Goal: Check status: Check status

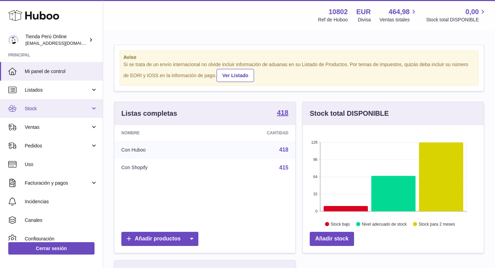
click at [61, 112] on link "Stock" at bounding box center [51, 108] width 103 height 19
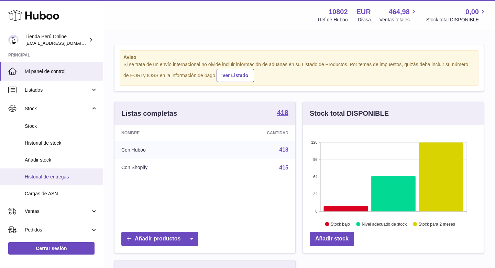
click at [65, 178] on span "Historial de entregas" at bounding box center [61, 176] width 73 height 7
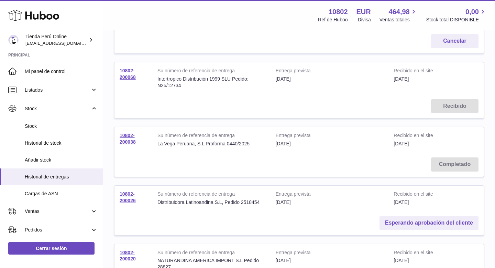
scroll to position [129, 0]
click at [461, 221] on link "Esperando aprobación del cliente" at bounding box center [429, 222] width 99 height 14
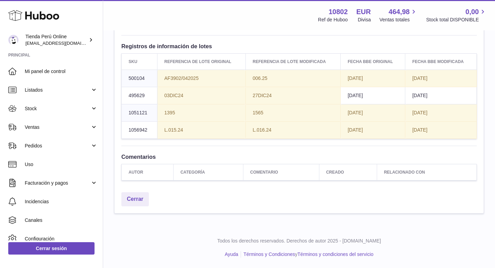
scroll to position [1190, 0]
click at [375, 98] on td "2026-12-31" at bounding box center [373, 95] width 65 height 17
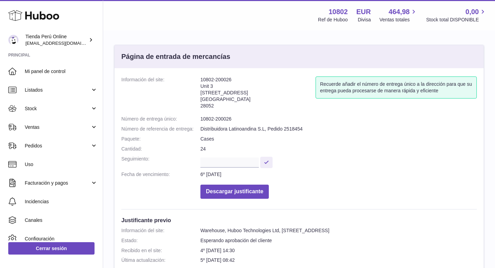
scroll to position [4, 0]
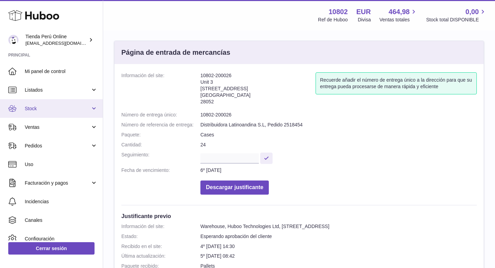
click at [49, 111] on span "Stock" at bounding box center [58, 108] width 66 height 7
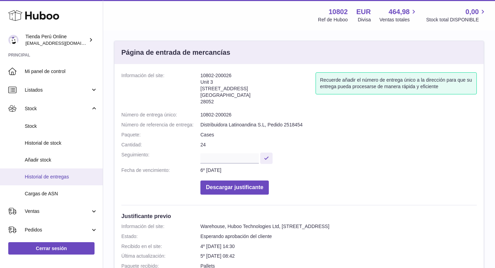
click at [64, 178] on span "Historial de entregas" at bounding box center [61, 176] width 73 height 7
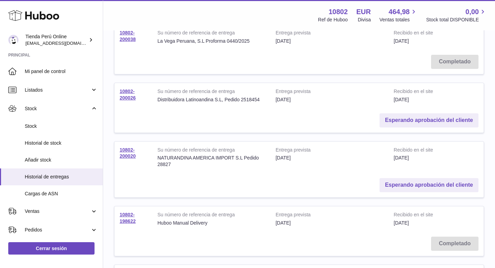
scroll to position [214, 0]
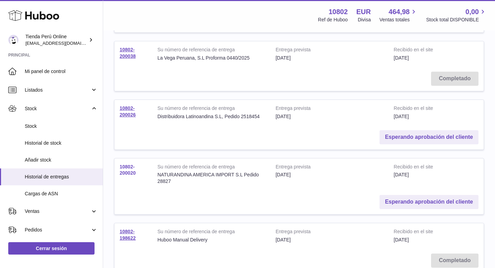
click at [130, 171] on link "10802-200020" at bounding box center [128, 170] width 16 height 12
click at [127, 171] on link "10802-200020" at bounding box center [128, 170] width 16 height 12
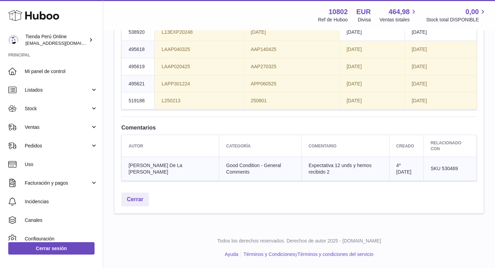
scroll to position [805, 0]
click at [301, 92] on td "APP060525" at bounding box center [292, 83] width 96 height 17
click at [252, 86] on span "APP060525" at bounding box center [264, 84] width 26 height 6
click at [337, 92] on td "APP060525" at bounding box center [292, 83] width 96 height 17
click at [384, 92] on td "2027-12-30" at bounding box center [372, 83] width 65 height 17
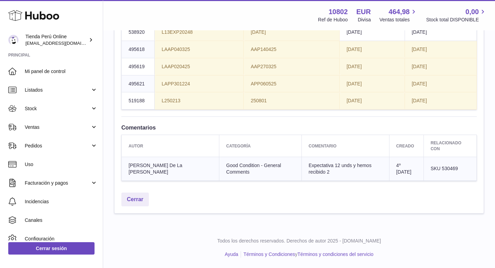
click at [374, 41] on td "2026-08-29" at bounding box center [372, 31] width 65 height 17
click at [305, 109] on td "250801" at bounding box center [292, 100] width 96 height 17
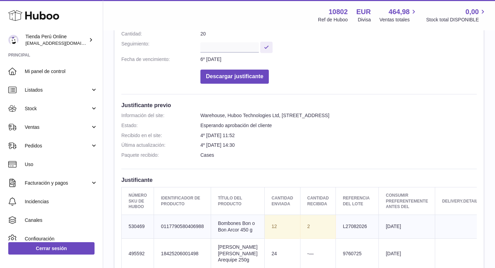
scroll to position [0, 0]
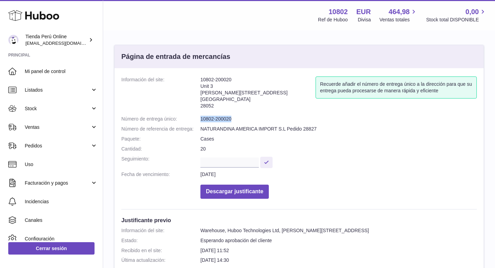
drag, startPoint x: 201, startPoint y: 117, endPoint x: 253, endPoint y: 117, distance: 52.3
click at [253, 117] on dd "10802-200020" at bounding box center [339, 119] width 277 height 7
copy dd "10802-200020"
drag, startPoint x: 201, startPoint y: 128, endPoint x: 330, endPoint y: 139, distance: 128.8
click at [330, 139] on dl "Información del site: 10802-200020 Unit 3 Calle de Cerceda 20 Madrid 28052 Recu…" at bounding box center [299, 139] width 356 height 126
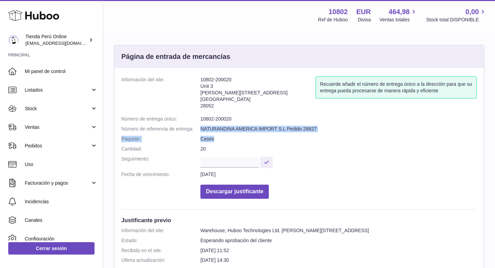
click at [330, 139] on dd "Cases" at bounding box center [339, 139] width 277 height 7
drag, startPoint x: 201, startPoint y: 128, endPoint x: 322, endPoint y: 130, distance: 121.1
click at [322, 130] on dd "NATURANDINA AMERICA IMPORT S.L Pedido 28827" at bounding box center [339, 129] width 277 height 7
copy dd "NATURANDINA AMERICA IMPORT S.L Pedido 28827"
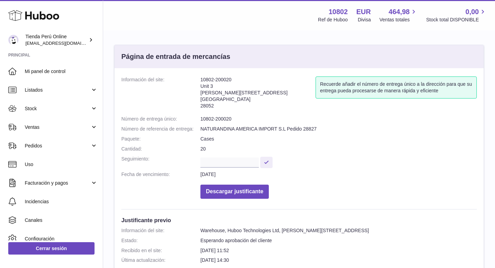
click at [160, 148] on dt "Cantidad:" at bounding box center [160, 149] width 79 height 7
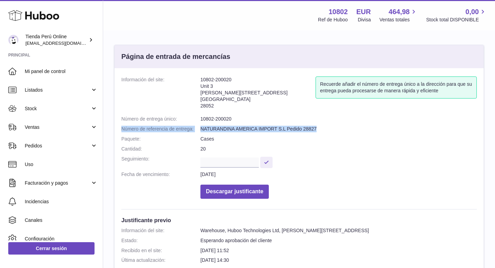
drag, startPoint x: 121, startPoint y: 128, endPoint x: 323, endPoint y: 133, distance: 202.4
copy dl "Número de referencia de entrega: NATURANDINA AMERICA IMPORT S.L Pedido 28827"
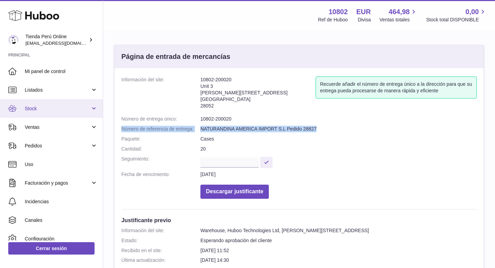
click at [60, 111] on span "Stock" at bounding box center [58, 108] width 66 height 7
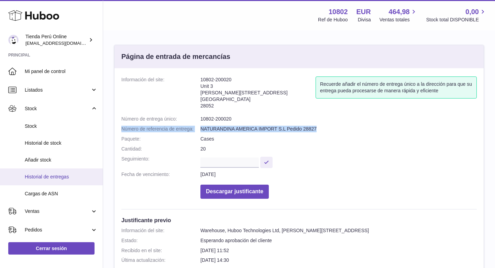
click at [58, 175] on span "Historial de entregas" at bounding box center [61, 176] width 73 height 7
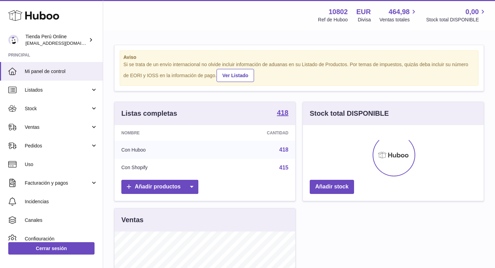
scroll to position [107, 181]
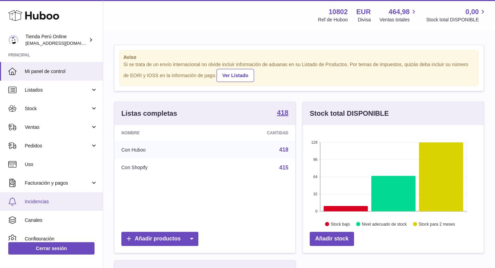
click at [46, 201] on span "Incidencias" at bounding box center [61, 201] width 73 height 7
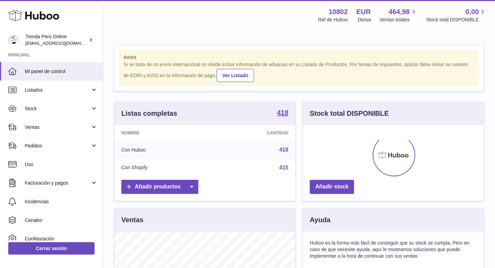
scroll to position [107, 181]
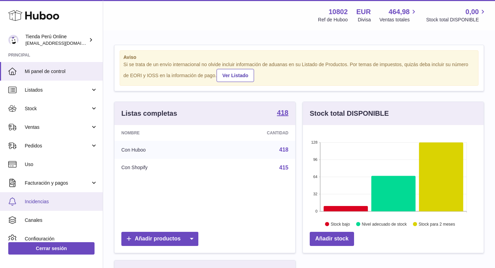
click at [45, 204] on span "Incidencias" at bounding box center [61, 201] width 73 height 7
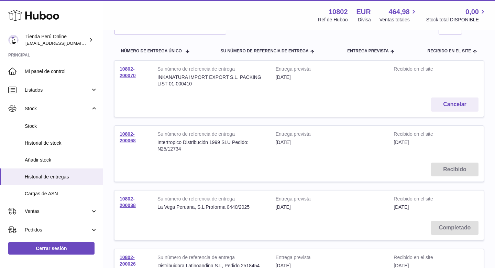
scroll to position [64, 0]
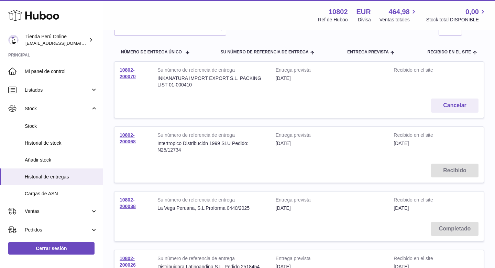
click at [127, 138] on td "10802-200068" at bounding box center [134, 143] width 38 height 32
click at [127, 140] on link "10802-200068" at bounding box center [128, 138] width 16 height 12
click at [125, 137] on link "10802-200068" at bounding box center [128, 138] width 16 height 12
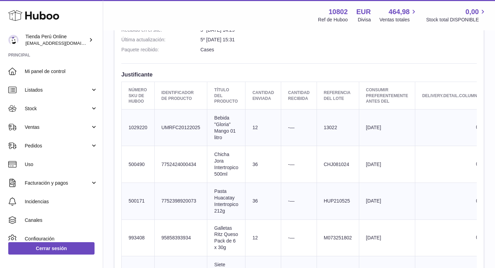
scroll to position [154, 0]
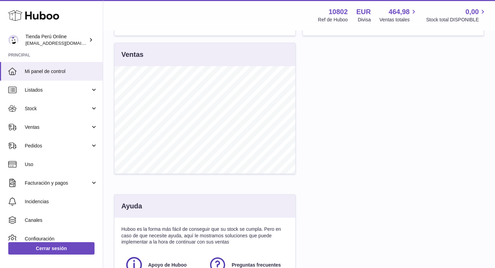
scroll to position [218, 0]
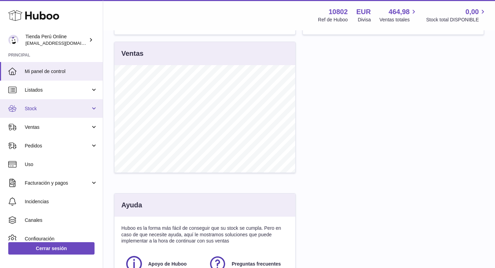
click at [32, 105] on span "Stock" at bounding box center [58, 108] width 66 height 7
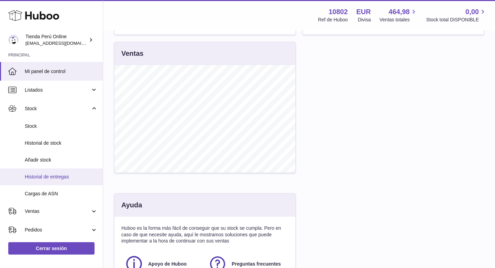
click at [78, 180] on link "Historial de entregas" at bounding box center [51, 176] width 103 height 17
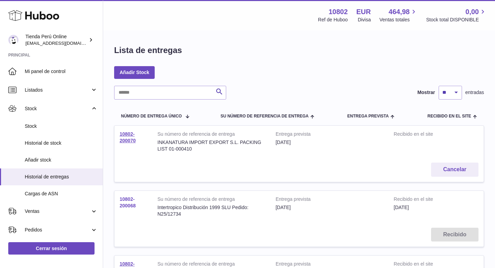
click at [131, 204] on link "10802-200068" at bounding box center [128, 202] width 16 height 12
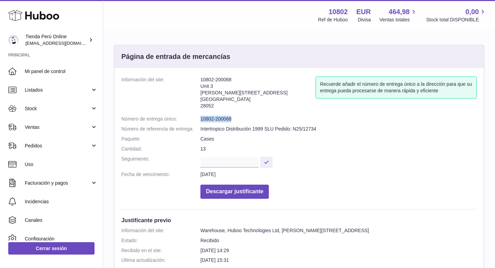
drag, startPoint x: 200, startPoint y: 118, endPoint x: 238, endPoint y: 118, distance: 37.8
click at [238, 118] on dl "Información del site: 10802-200068 Unit 3 Calle de Cerceda 20 Madrid 28052 Recu…" at bounding box center [299, 139] width 356 height 126
copy dl "Número de entrega único: 10802-200068"
drag, startPoint x: 201, startPoint y: 128, endPoint x: 319, endPoint y: 127, distance: 118.7
click at [321, 129] on dd "Intertropico Distribución 1999 SLU Pedido: N25/12734" at bounding box center [339, 129] width 277 height 7
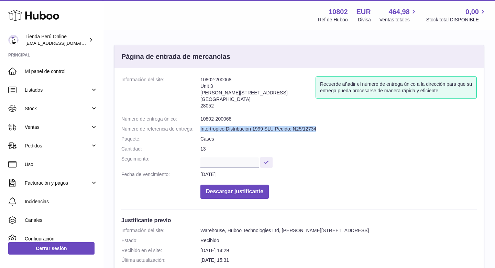
copy dd "Intertropico Distribución 1999 SLU Pedido: N25/12734"
drag, startPoint x: 202, startPoint y: 118, endPoint x: 245, endPoint y: 118, distance: 43.4
click at [245, 118] on dd "10802-200068" at bounding box center [339, 119] width 277 height 7
copy dd "10802-200068"
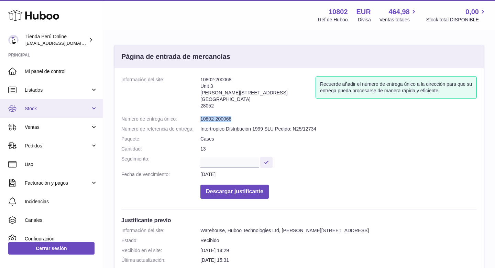
click at [51, 109] on span "Stock" at bounding box center [58, 108] width 66 height 7
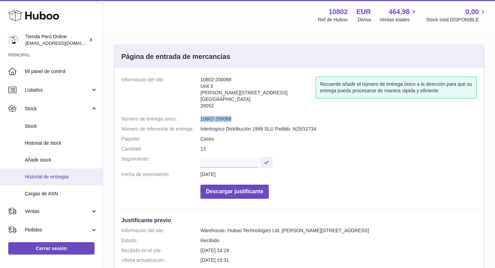
click at [57, 178] on span "Historial de entregas" at bounding box center [61, 176] width 73 height 7
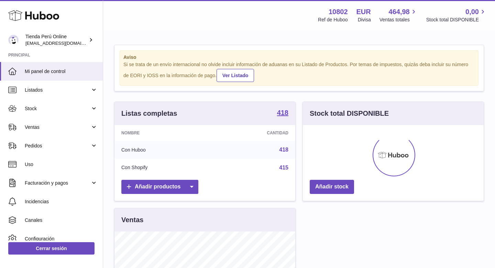
scroll to position [107, 181]
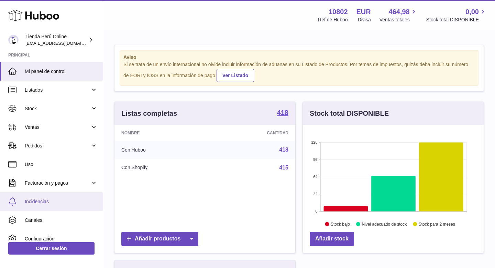
click at [57, 205] on link "Incidencias" at bounding box center [51, 201] width 103 height 19
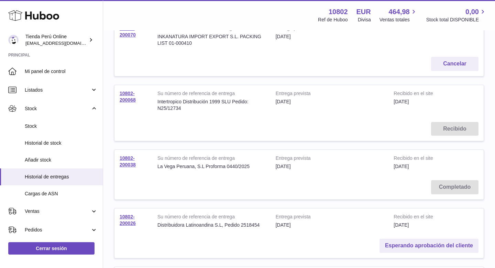
scroll to position [111, 0]
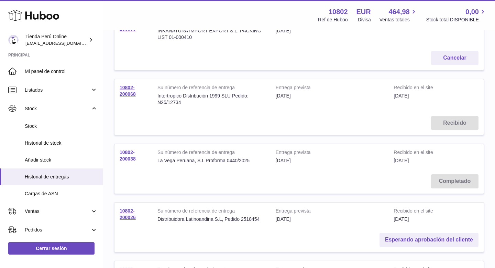
click at [125, 158] on link "10802-200038" at bounding box center [128, 155] width 16 height 12
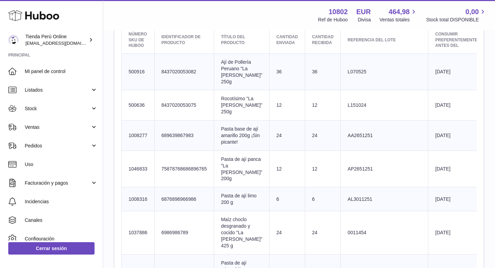
scroll to position [246, 0]
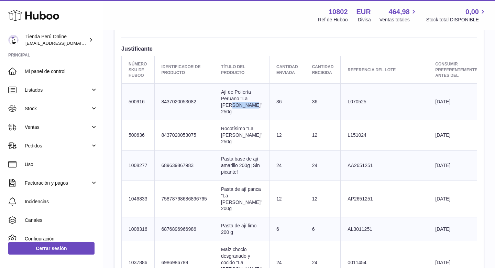
drag, startPoint x: 221, startPoint y: 96, endPoint x: 239, endPoint y: 96, distance: 18.6
click at [241, 96] on td "Título del producto Ají de Pollería Peruano "La [PERSON_NAME]" 250g" at bounding box center [241, 101] width 55 height 37
copy td "Pollería"
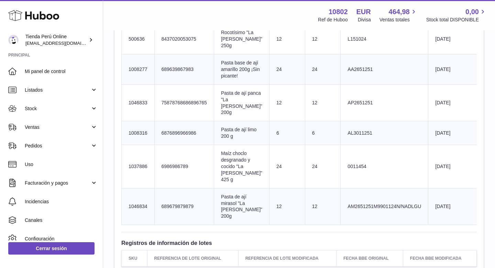
scroll to position [341, 0]
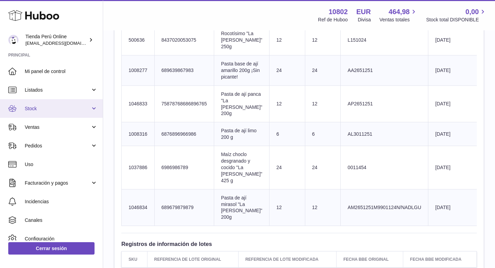
click at [51, 110] on span "Stock" at bounding box center [58, 108] width 66 height 7
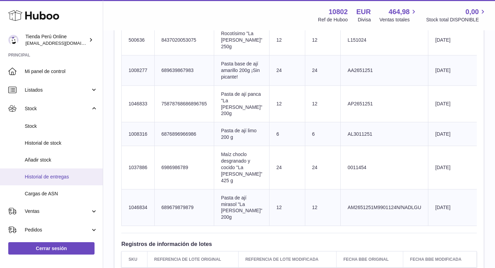
click at [57, 174] on span "Historial de entregas" at bounding box center [61, 176] width 73 height 7
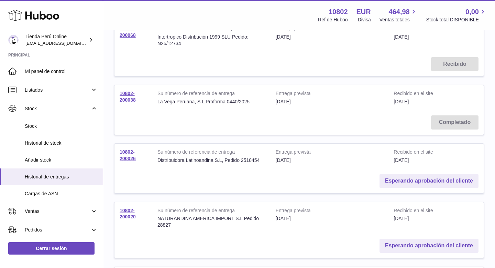
scroll to position [179, 0]
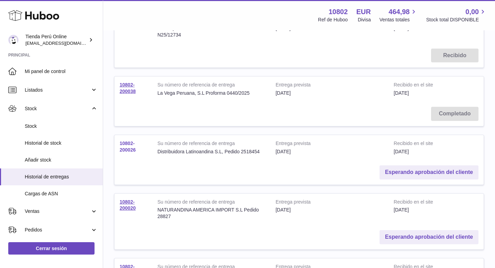
click at [130, 149] on link "10802-200026" at bounding box center [128, 146] width 16 height 12
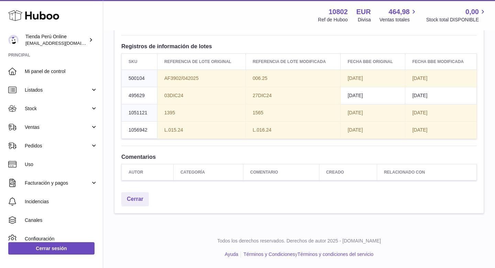
scroll to position [1122, 0]
click at [363, 98] on span "[DATE]" at bounding box center [355, 96] width 15 height 6
click at [262, 98] on span "27DIC24" at bounding box center [262, 96] width 19 height 6
click at [188, 104] on td "03DIC24" at bounding box center [202, 95] width 88 height 17
click at [259, 121] on td "1565" at bounding box center [293, 112] width 95 height 17
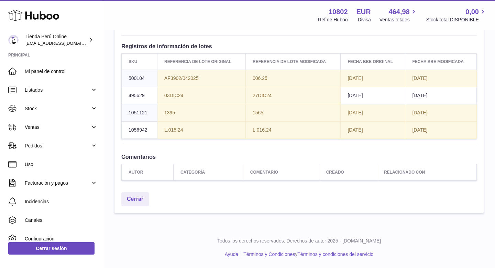
click at [281, 138] on td "L.016.24" at bounding box center [293, 129] width 95 height 17
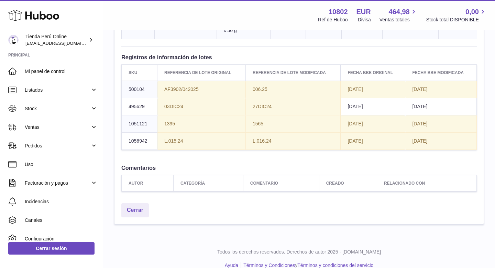
scroll to position [886, 0]
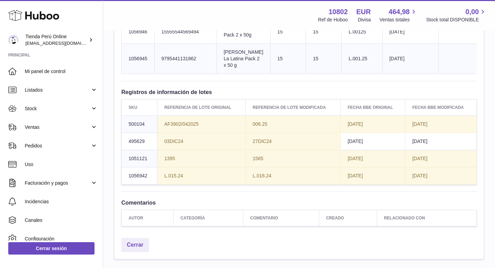
drag, startPoint x: 224, startPoint y: 129, endPoint x: 240, endPoint y: 137, distance: 17.7
copy td "Clavo de [PERSON_NAME]"
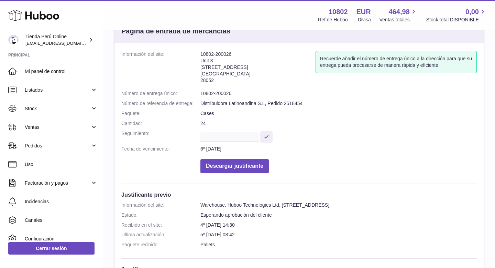
scroll to position [26, 0]
drag, startPoint x: 200, startPoint y: 93, endPoint x: 231, endPoint y: 93, distance: 31.0
click at [231, 93] on dd "10802-200026" at bounding box center [339, 93] width 277 height 7
drag, startPoint x: 201, startPoint y: 92, endPoint x: 235, endPoint y: 92, distance: 34.1
click at [236, 92] on dd "10802-200026" at bounding box center [339, 93] width 277 height 7
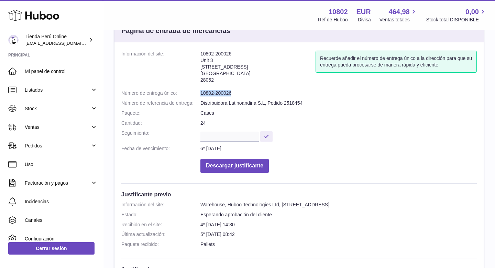
copy dd "10802-200026"
drag, startPoint x: 201, startPoint y: 102, endPoint x: 266, endPoint y: 103, distance: 65.0
click at [266, 103] on dd "Distribuidora Latinoandina S.L, Pedido 2518454" at bounding box center [339, 103] width 277 height 7
copy dd "Distribuidora Latinoandina S.L,"
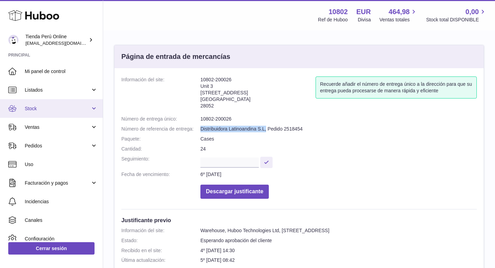
click at [55, 110] on span "Stock" at bounding box center [58, 108] width 66 height 7
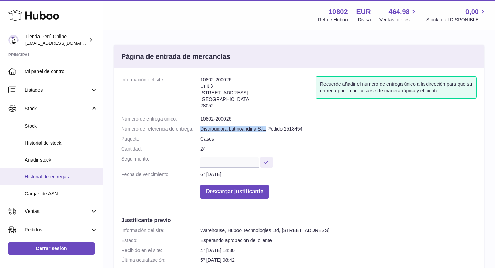
click at [69, 177] on span "Historial de entregas" at bounding box center [61, 176] width 73 height 7
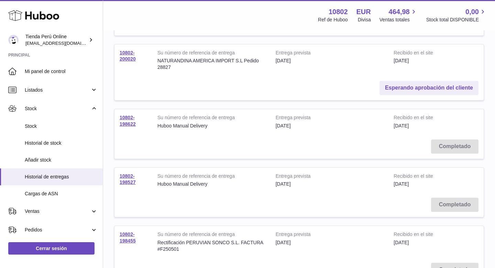
scroll to position [329, 0]
click at [129, 122] on link "10802-198622" at bounding box center [128, 120] width 16 height 12
